Goal: Navigation & Orientation: Find specific page/section

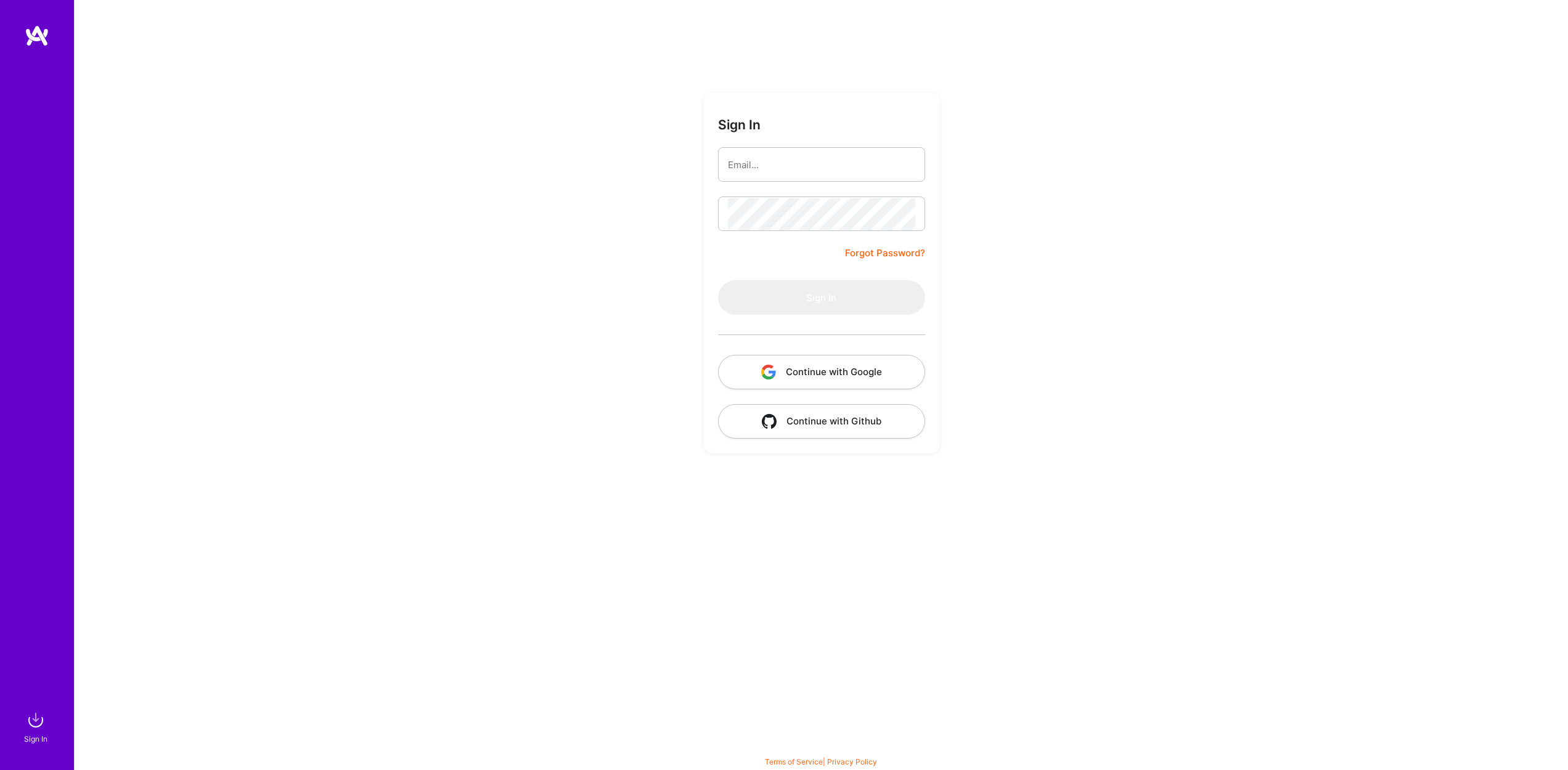
click at [818, 362] on button "Continue with Google" at bounding box center [822, 372] width 208 height 34
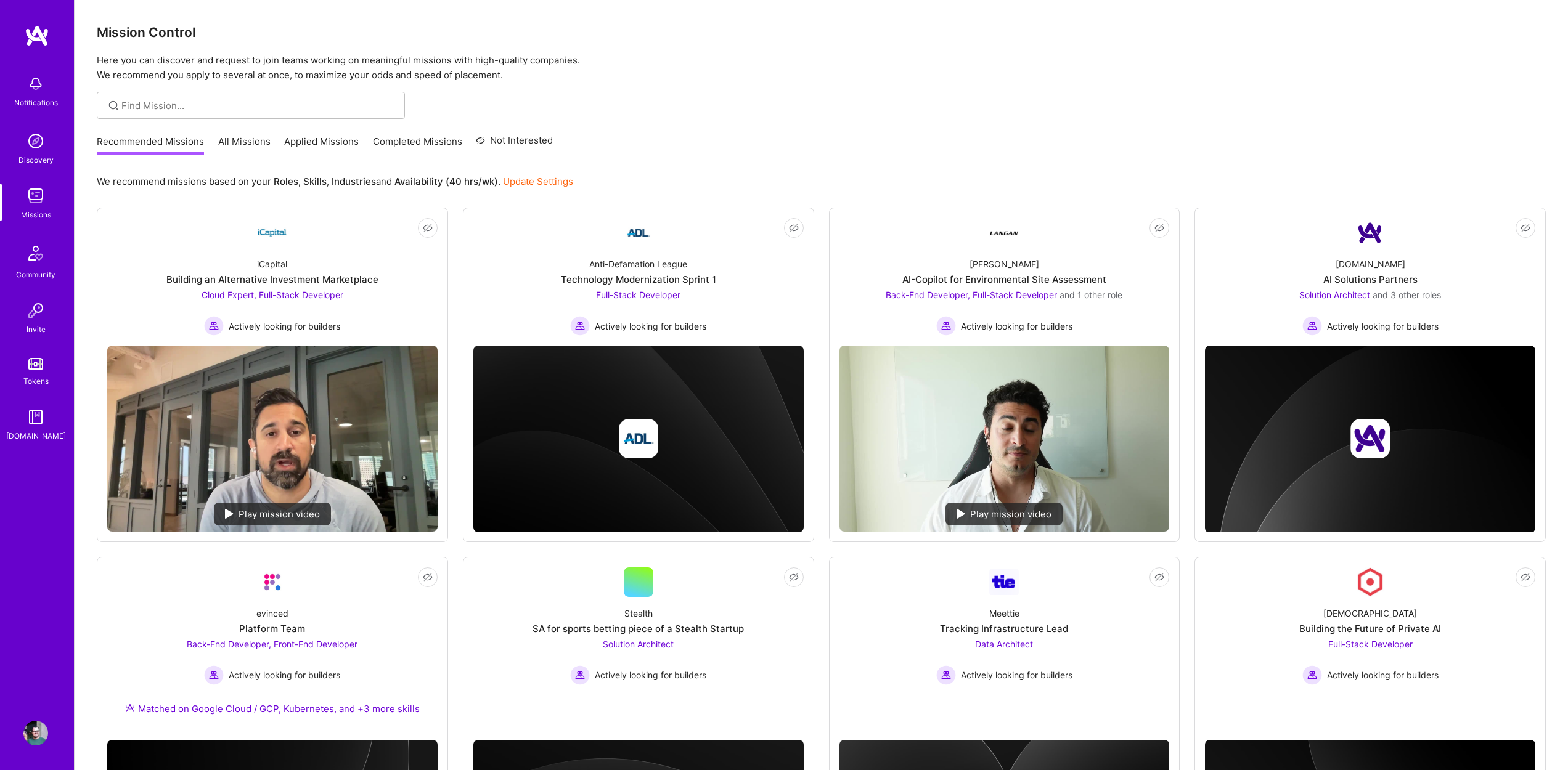
click at [36, 727] on img at bounding box center [35, 733] width 25 height 25
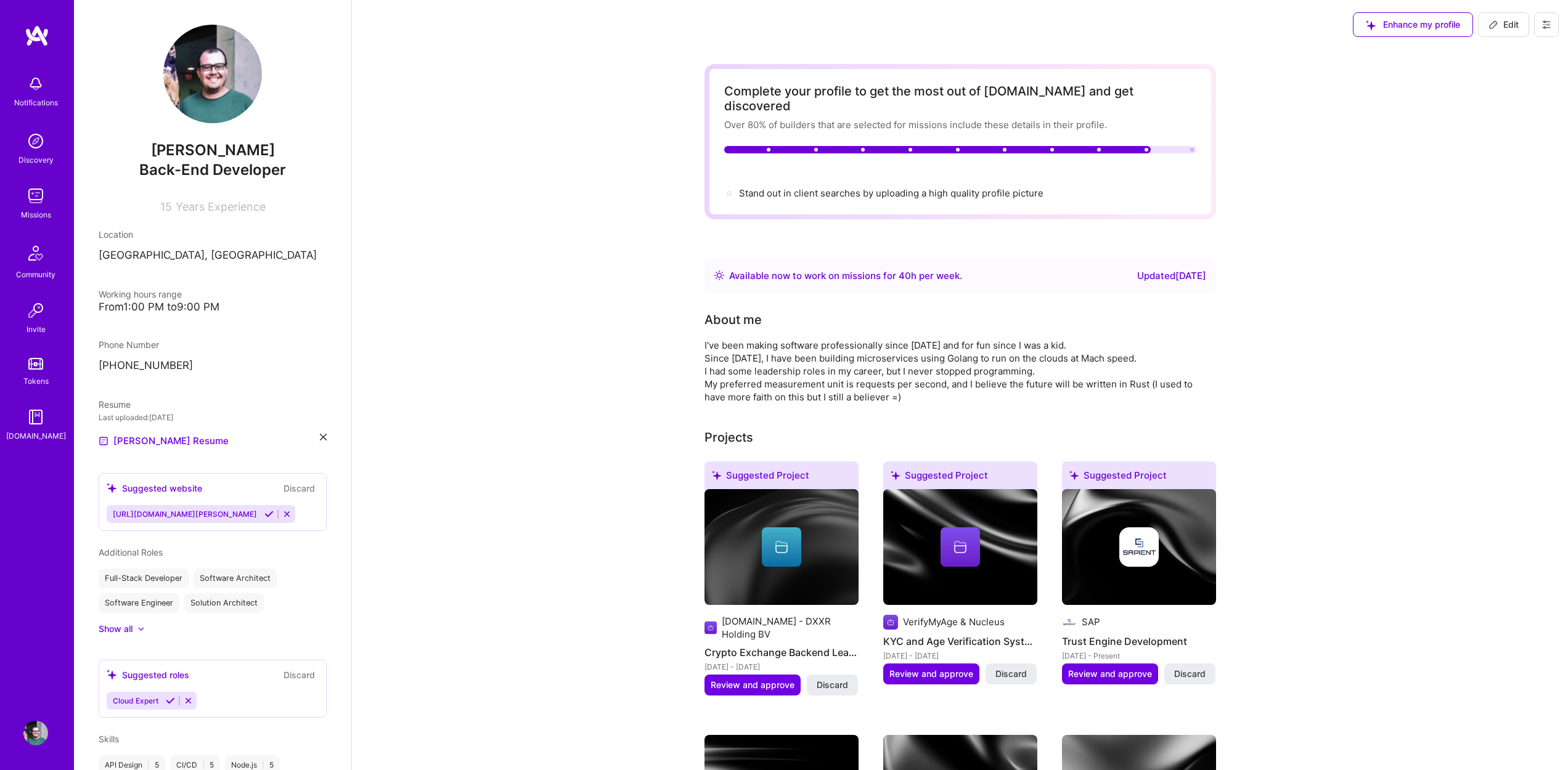
click at [34, 735] on img at bounding box center [35, 733] width 25 height 25
